Goal: Entertainment & Leisure: Consume media (video, audio)

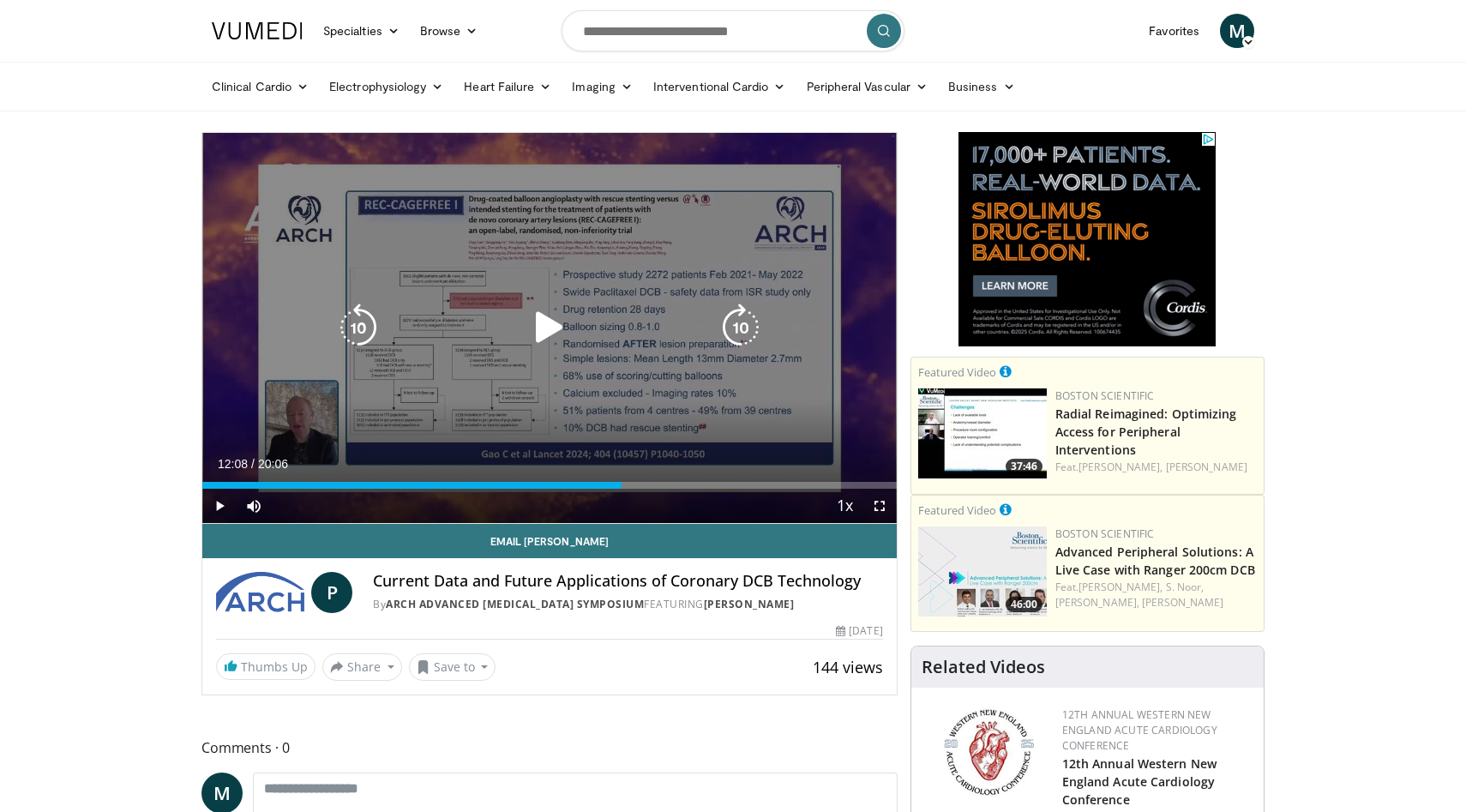
click at [562, 332] on icon "Video Player" at bounding box center [549, 328] width 48 height 48
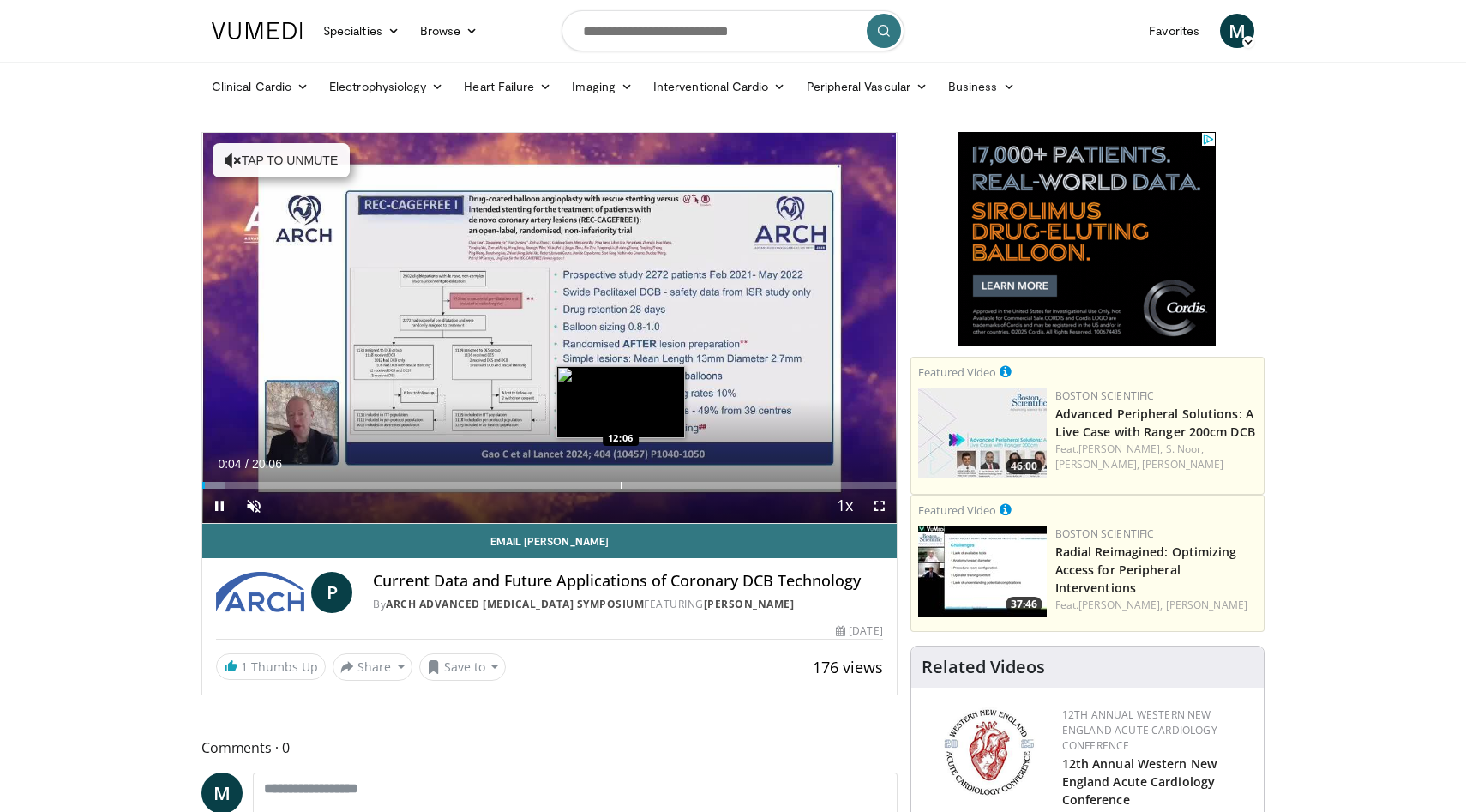
click at [621, 486] on div "Progress Bar" at bounding box center [622, 485] width 2 height 7
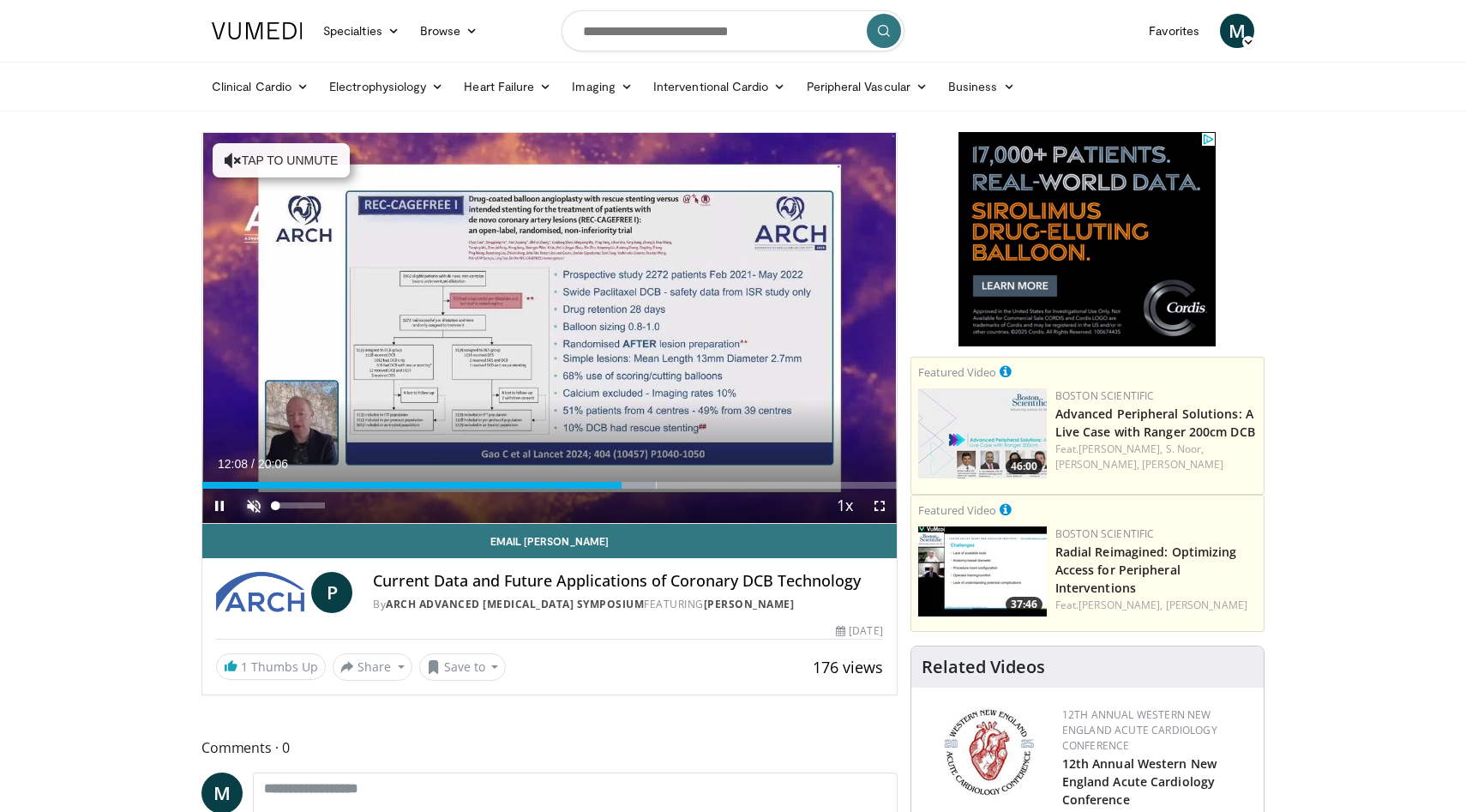
click at [254, 506] on span "Video Player" at bounding box center [253, 505] width 34 height 34
click at [881, 495] on span "Video Player" at bounding box center [880, 505] width 34 height 34
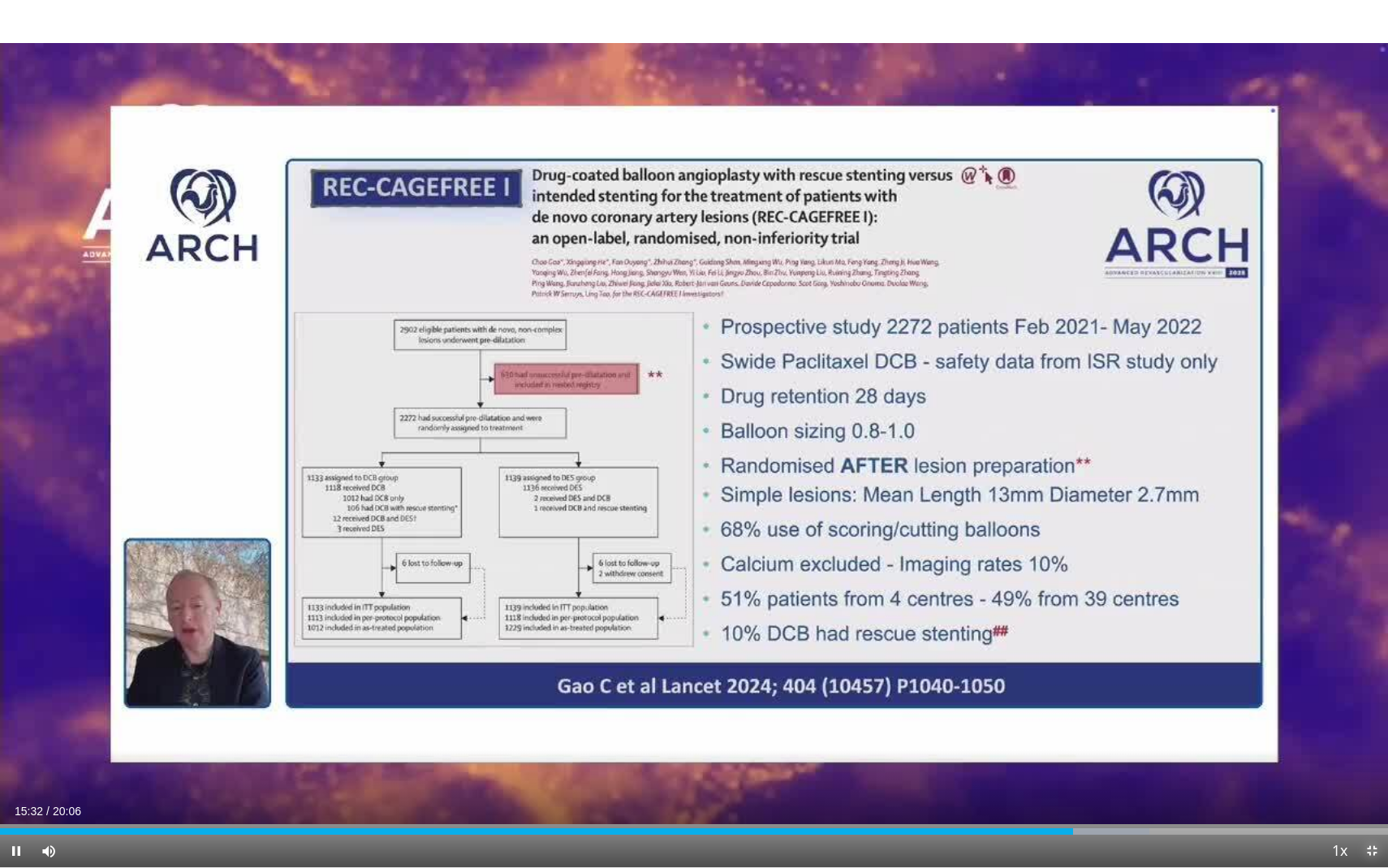
click at [1375, 768] on span "Video Player" at bounding box center [1372, 850] width 32 height 32
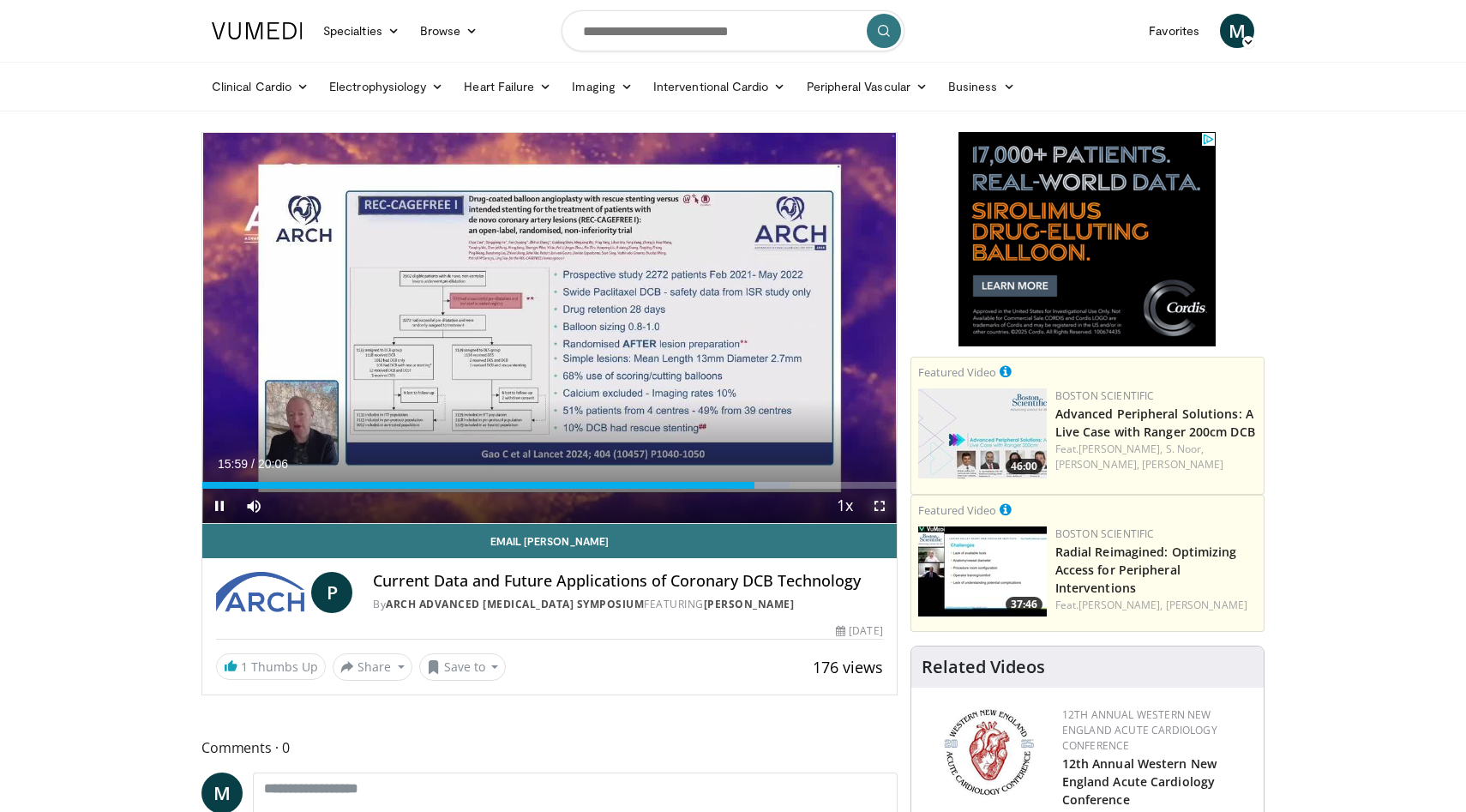
click at [879, 506] on span "Video Player" at bounding box center [880, 505] width 34 height 34
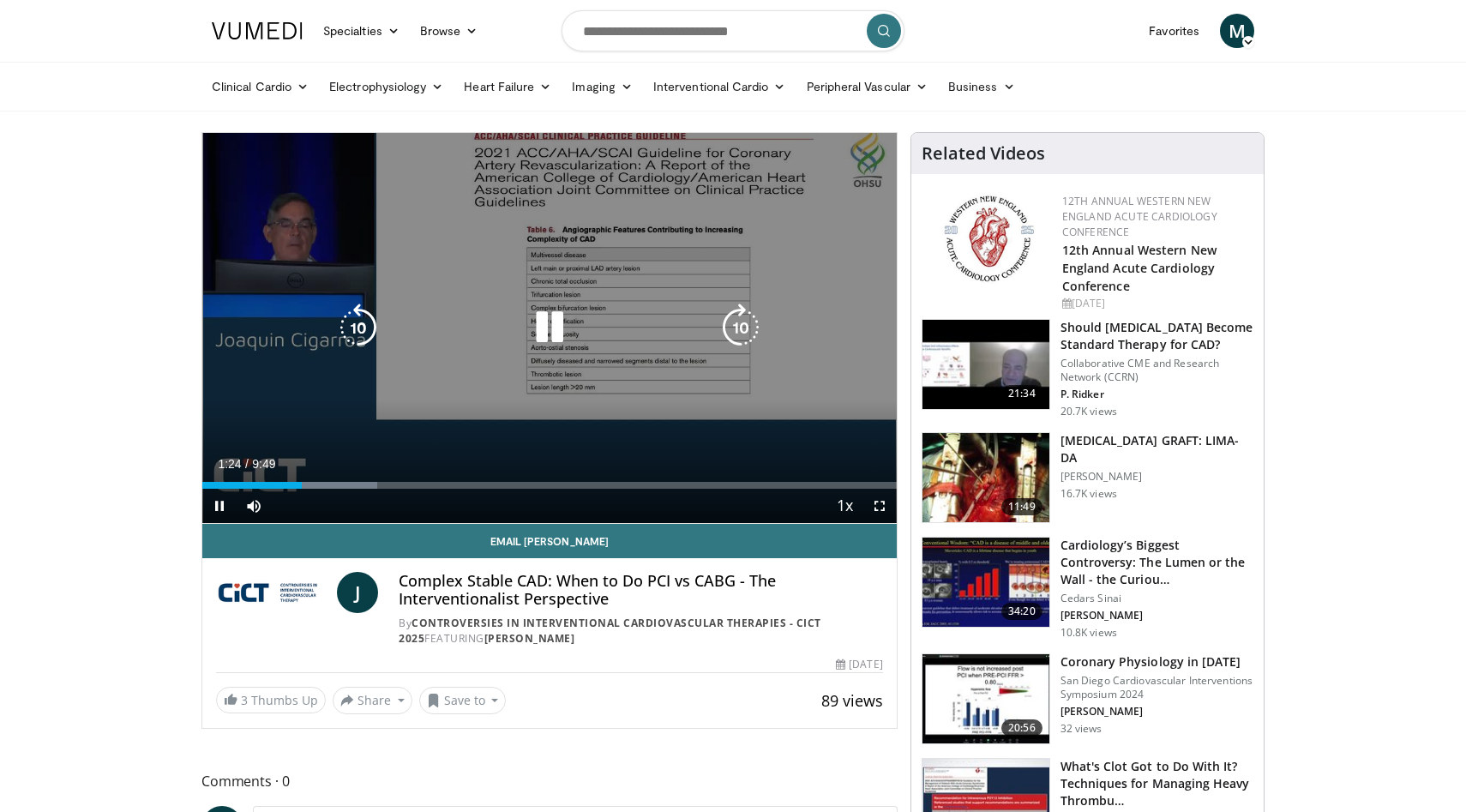
click at [554, 322] on icon "Video Player" at bounding box center [549, 328] width 48 height 48
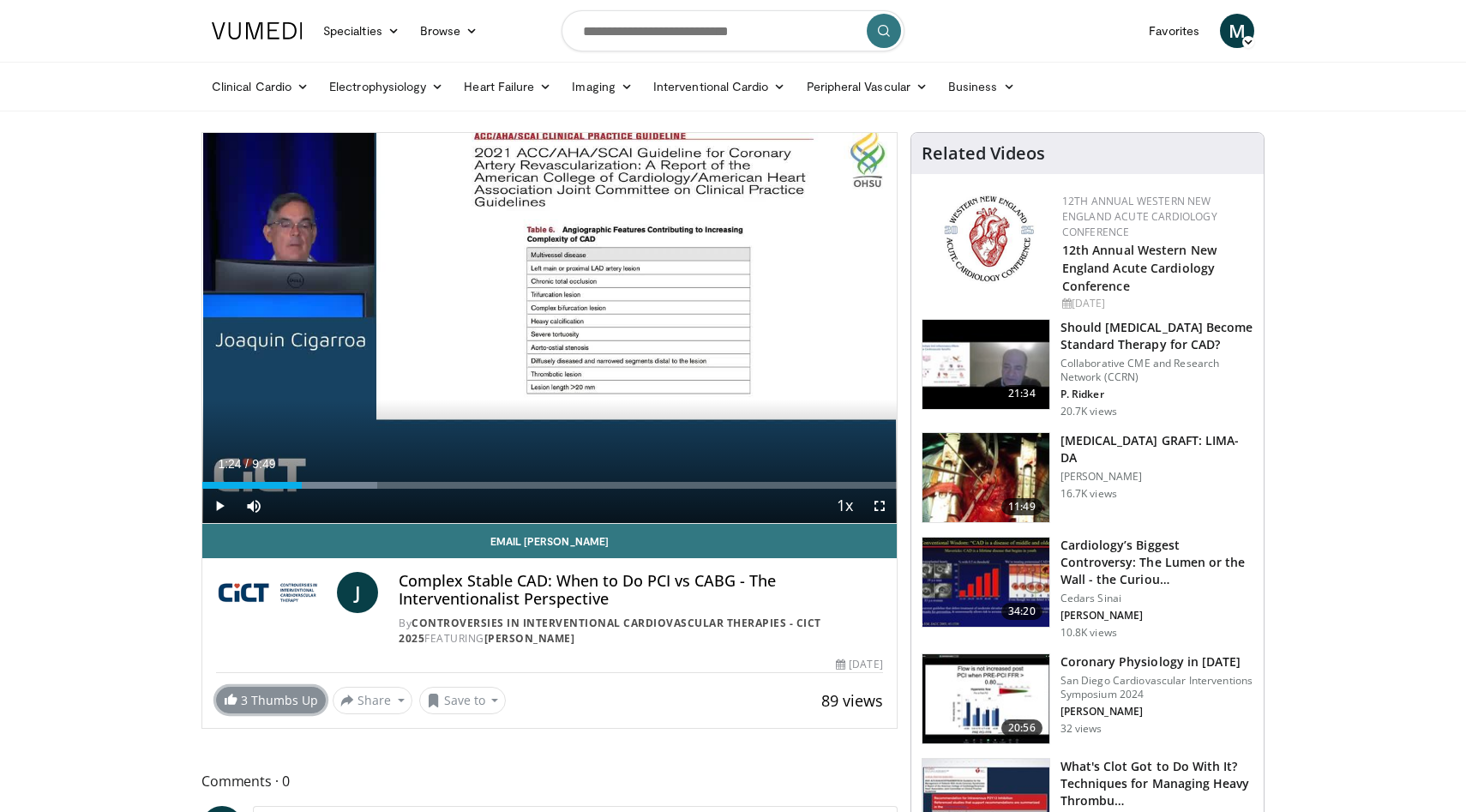
click at [237, 703] on link "3 Thumbs Up" at bounding box center [271, 699] width 110 height 27
